Goal: Transaction & Acquisition: Subscribe to service/newsletter

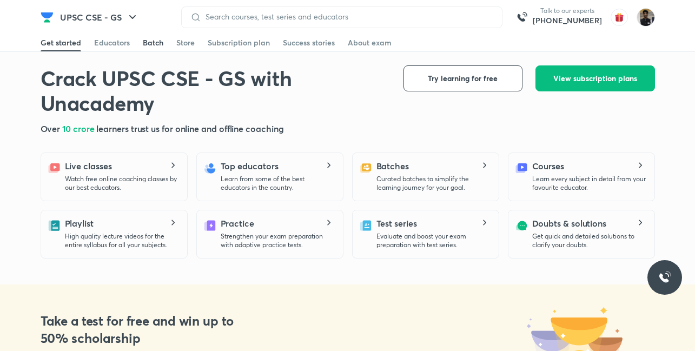
click at [157, 43] on div "Batch" at bounding box center [153, 42] width 21 height 11
click at [146, 42] on div "Batch" at bounding box center [153, 42] width 21 height 11
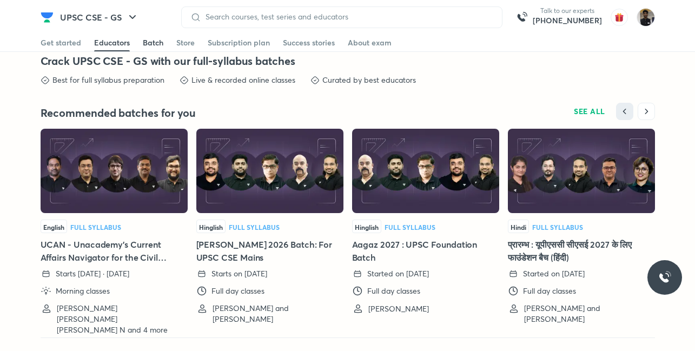
scroll to position [2164, 0]
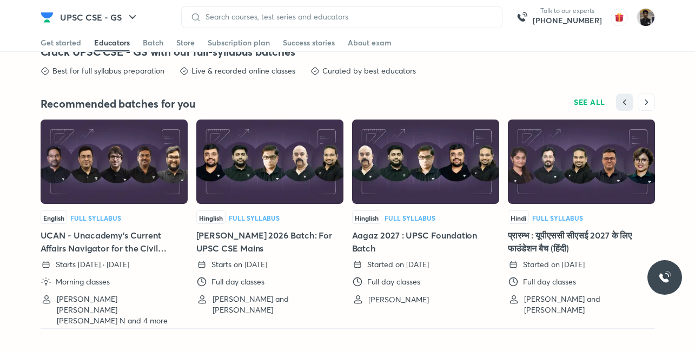
click at [381, 239] on h5 "Aagaz 2027 : UPSC Foundation Batch" at bounding box center [425, 242] width 147 height 26
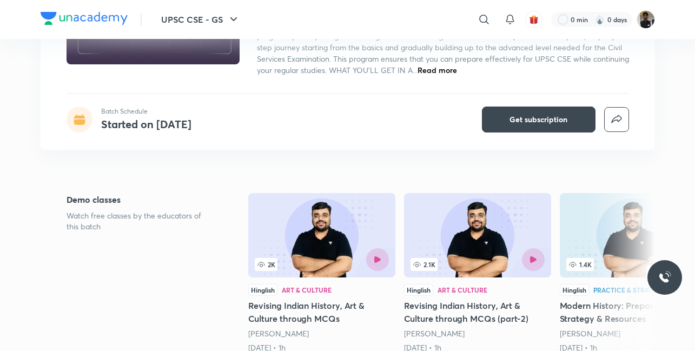
scroll to position [149, 0]
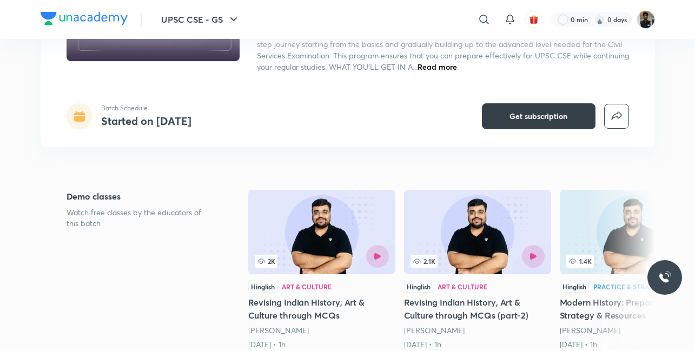
click at [522, 126] on button "Get subscription" at bounding box center [539, 116] width 114 height 26
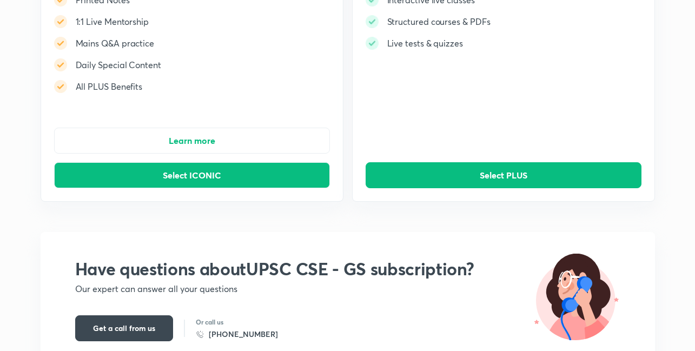
scroll to position [185, 0]
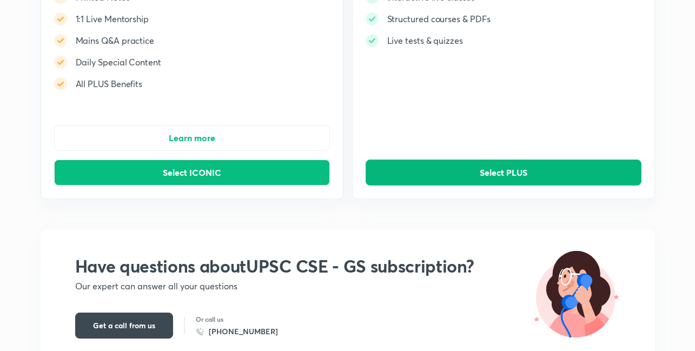
click at [431, 178] on button "Select PLUS" at bounding box center [504, 173] width 276 height 26
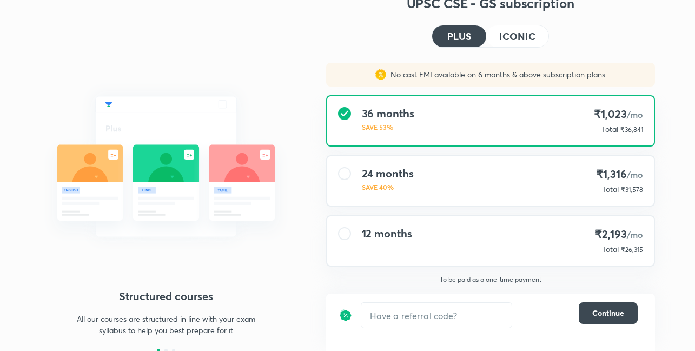
scroll to position [37, 0]
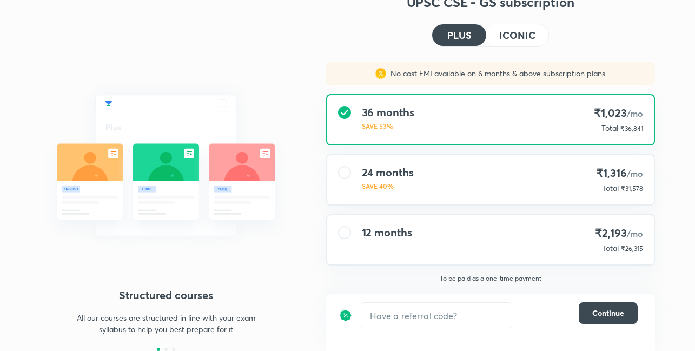
click at [388, 162] on div "24 months SAVE 40% ₹1,316 /mo Total ₹31,578" at bounding box center [490, 179] width 327 height 49
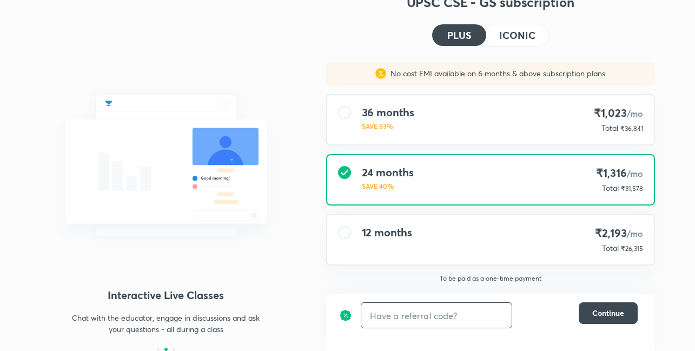
click at [401, 314] on input "text" at bounding box center [436, 315] width 150 height 25
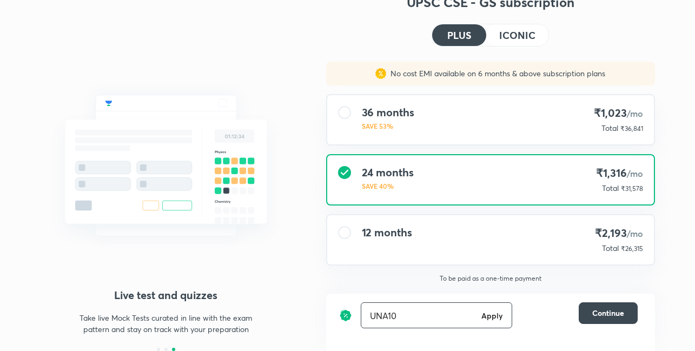
type input "UNA10"
click at [492, 315] on h6 "Apply" at bounding box center [492, 315] width 22 height 11
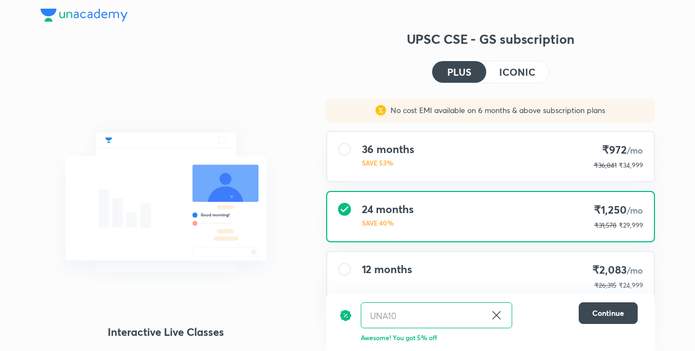
click at [530, 73] on h4 "ICONIC" at bounding box center [517, 72] width 36 height 10
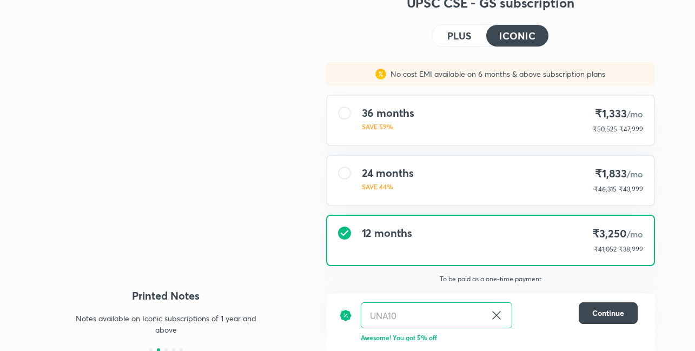
scroll to position [37, 0]
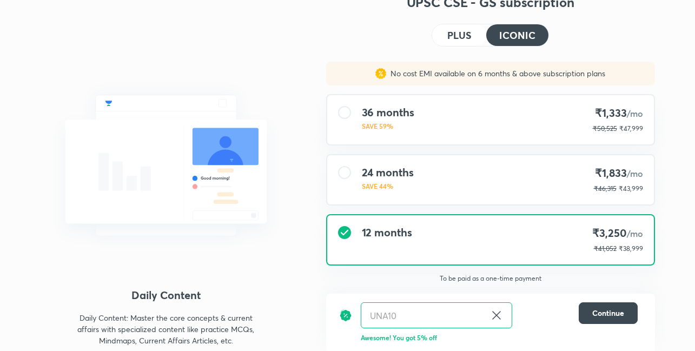
click at [356, 173] on div "24 months SAVE 44% ₹1,833 /mo ₹46,315 ₹43,999" at bounding box center [490, 179] width 327 height 49
